Goal: Task Accomplishment & Management: Use online tool/utility

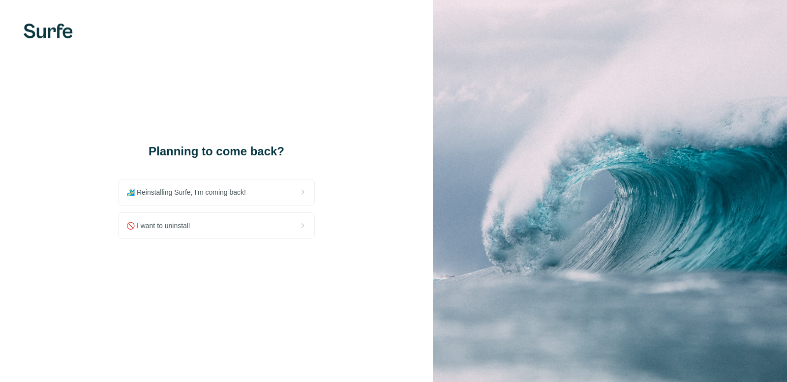
click at [188, 191] on span "🏄🏻‍♂️ Reinstalling Surfe, I'm coming back!" at bounding box center [189, 192] width 127 height 10
